Goal: Transaction & Acquisition: Purchase product/service

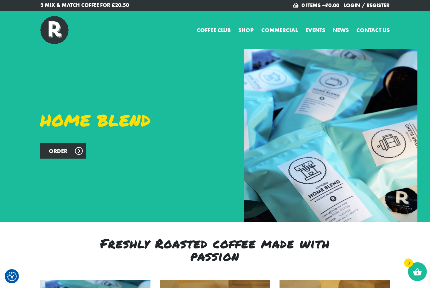
checkbox input "true"
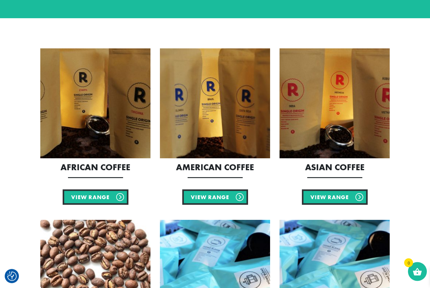
scroll to position [111, 0]
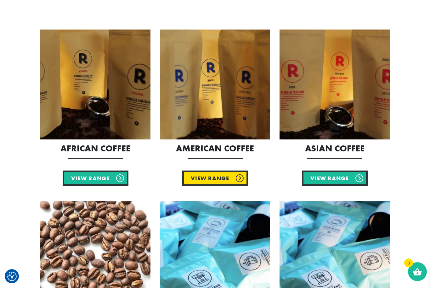
click at [209, 177] on link "View Range" at bounding box center [215, 178] width 66 height 15
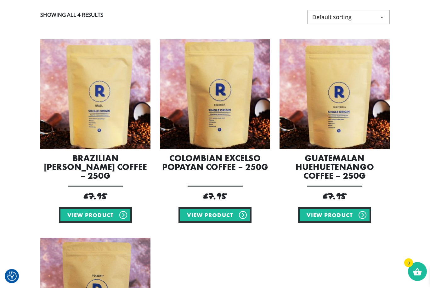
scroll to position [142, 0]
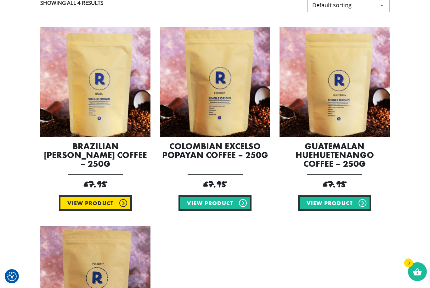
click at [104, 201] on link "View product" at bounding box center [95, 203] width 73 height 15
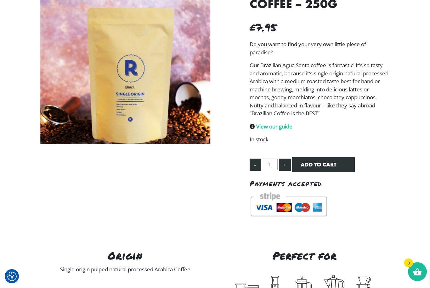
scroll to position [108, 0]
click at [310, 157] on button "Add to cart" at bounding box center [323, 164] width 63 height 15
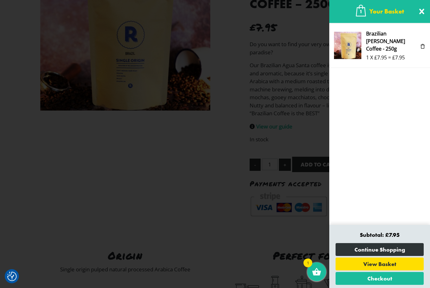
click at [367, 54] on span "1" at bounding box center [367, 58] width 3 height 8
click at [369, 271] on link "View Basket" at bounding box center [379, 264] width 88 height 13
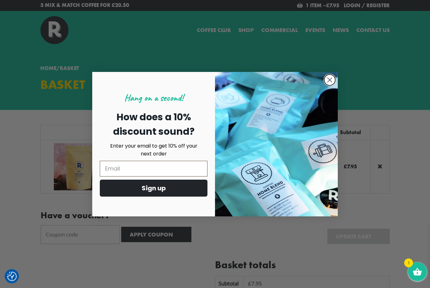
click at [330, 80] on icon "Close dialog" at bounding box center [329, 80] width 4 height 4
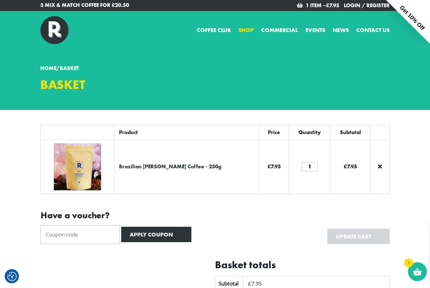
click at [242, 30] on link "Shop" at bounding box center [245, 30] width 15 height 8
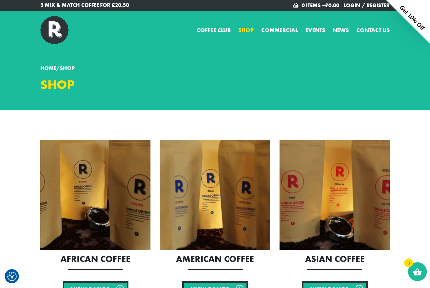
checkbox input "true"
click at [125, 186] on img at bounding box center [95, 195] width 110 height 110
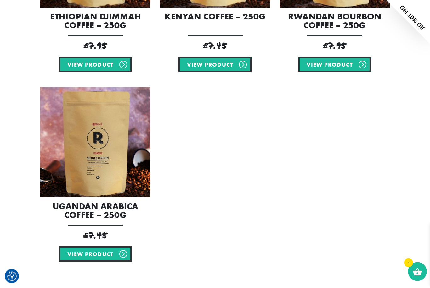
scroll to position [280, 0]
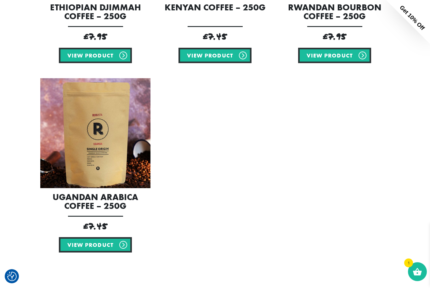
click at [89, 146] on img at bounding box center [95, 133] width 110 height 110
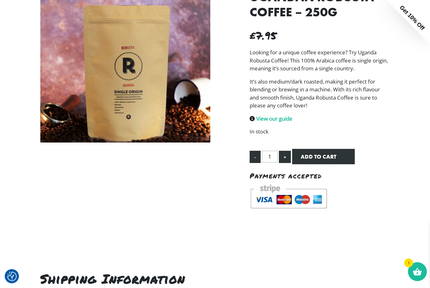
scroll to position [10, 0]
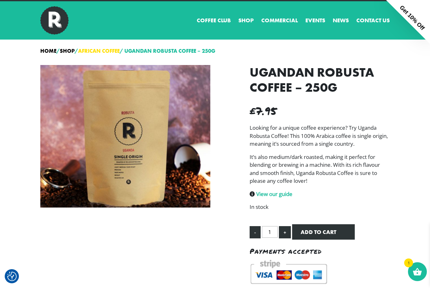
click at [93, 53] on link "African Coffee" at bounding box center [99, 50] width 42 height 7
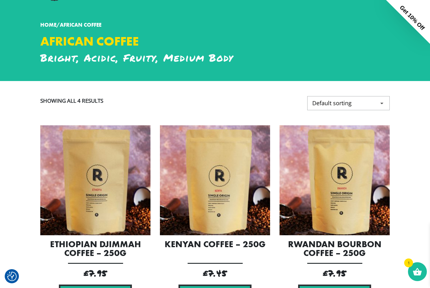
scroll to position [63, 0]
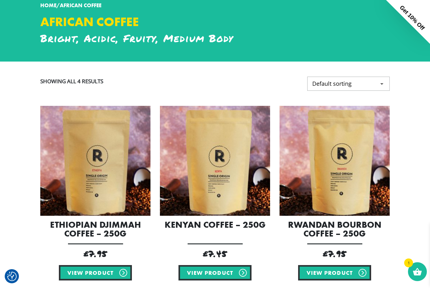
click at [238, 185] on img at bounding box center [215, 161] width 110 height 110
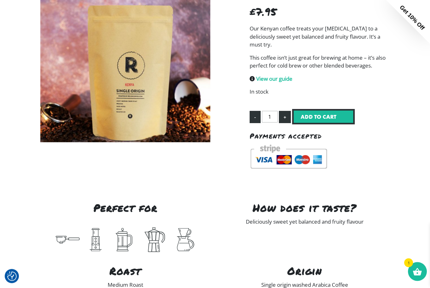
scroll to position [40, 0]
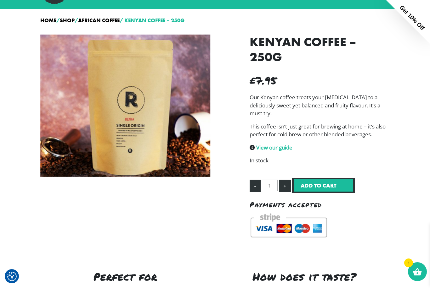
click at [310, 188] on button "Add to cart" at bounding box center [323, 185] width 63 height 15
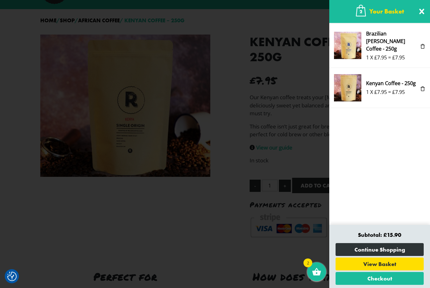
click at [383, 82] on span "Kenyan Coffee - 250g" at bounding box center [391, 84] width 51 height 9
click at [352, 86] on img at bounding box center [347, 87] width 27 height 27
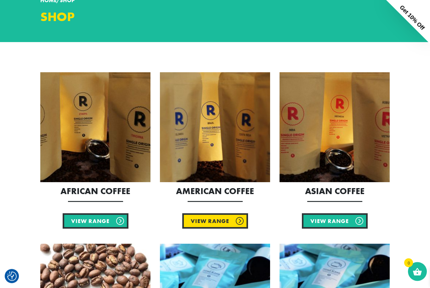
scroll to position [68, 0]
click at [219, 222] on link "View Range" at bounding box center [215, 221] width 66 height 15
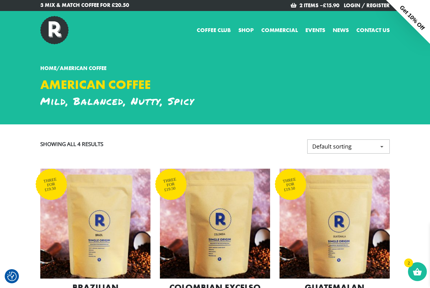
click at [57, 30] on img at bounding box center [54, 30] width 28 height 28
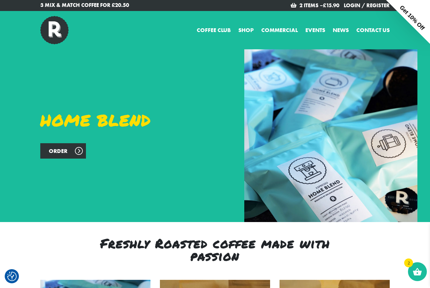
click at [57, 30] on img at bounding box center [54, 30] width 28 height 28
click at [76, 152] on link "Order" at bounding box center [63, 150] width 46 height 15
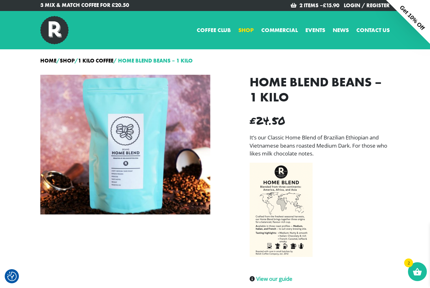
click at [247, 30] on link "Shop" at bounding box center [245, 30] width 15 height 8
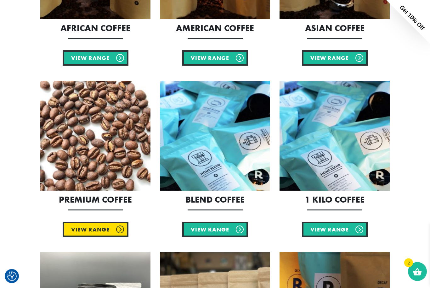
scroll to position [231, 0]
click at [98, 229] on link "View Range" at bounding box center [96, 229] width 66 height 15
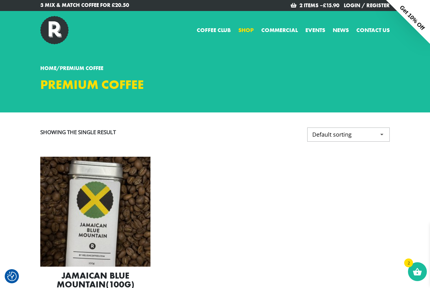
click at [241, 29] on link "Shop" at bounding box center [245, 30] width 15 height 8
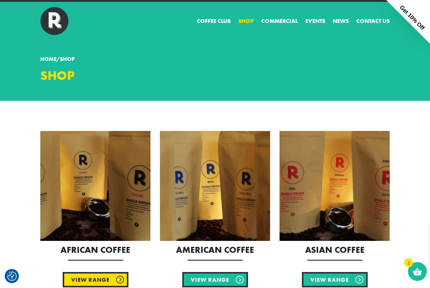
scroll to position [9, 0]
click at [91, 279] on link "View Range" at bounding box center [96, 279] width 66 height 15
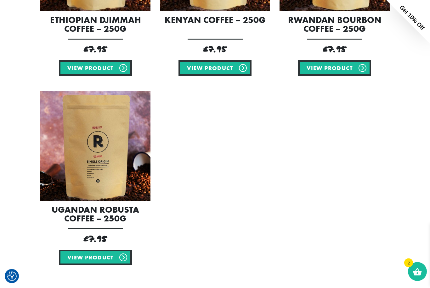
scroll to position [271, 0]
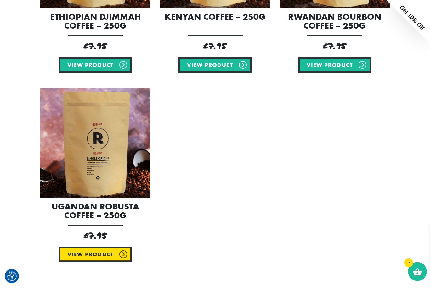
click at [96, 255] on link "View product" at bounding box center [95, 254] width 73 height 15
